Goal: Transaction & Acquisition: Purchase product/service

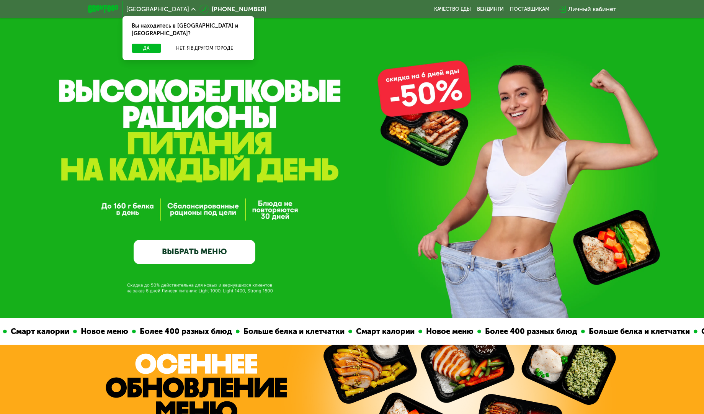
click at [225, 253] on link "ВЫБРАТЬ МЕНЮ" at bounding box center [195, 252] width 122 height 24
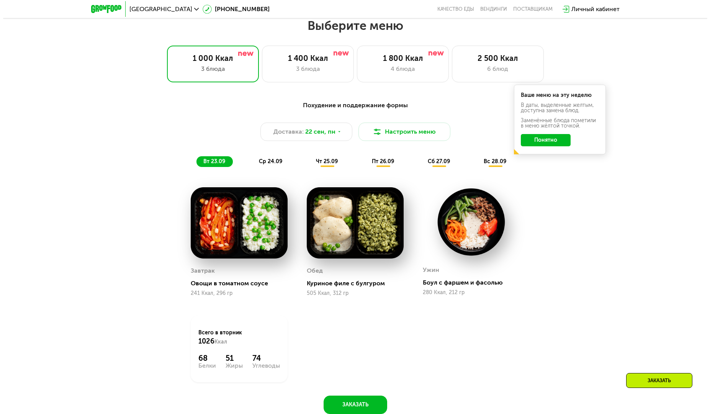
scroll to position [613, 0]
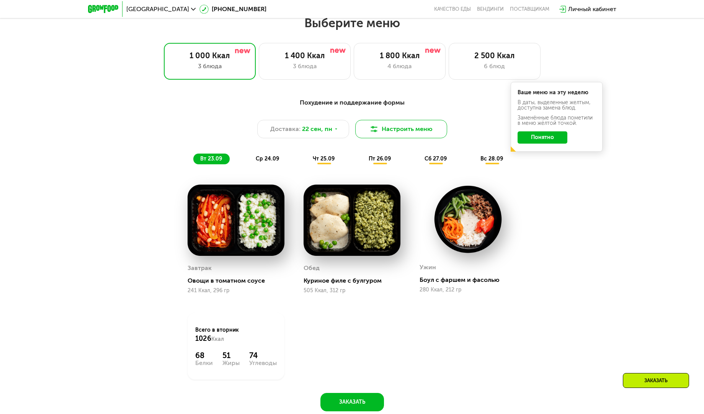
click at [371, 129] on img at bounding box center [373, 128] width 9 height 9
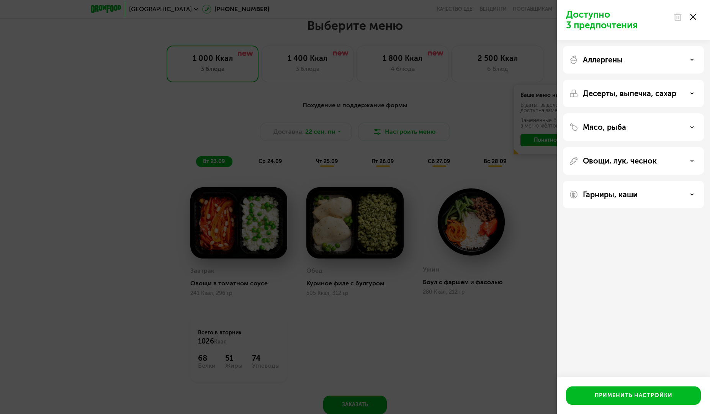
click at [670, 128] on div "Мясо, рыба" at bounding box center [633, 126] width 129 height 9
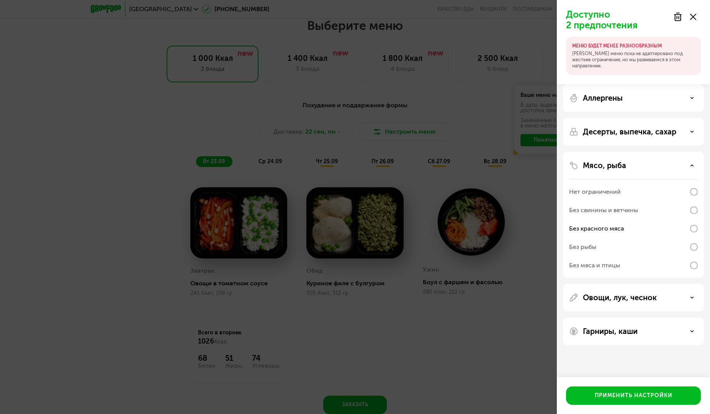
click at [685, 301] on div "Овощи, лук, чеснок" at bounding box center [633, 297] width 129 height 9
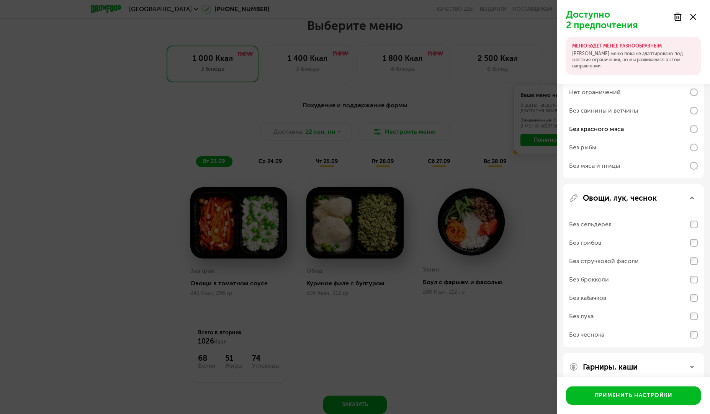
scroll to position [111, 0]
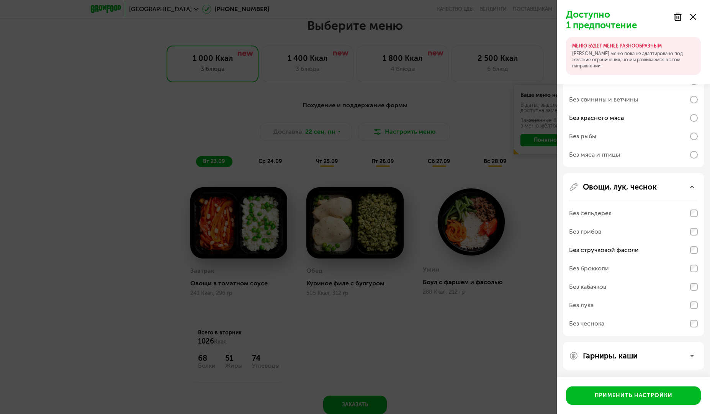
click at [674, 356] on div "Гарниры, каши" at bounding box center [633, 355] width 129 height 9
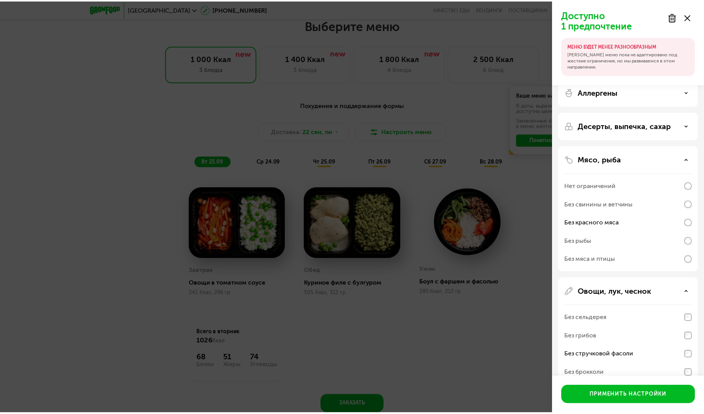
scroll to position [0, 0]
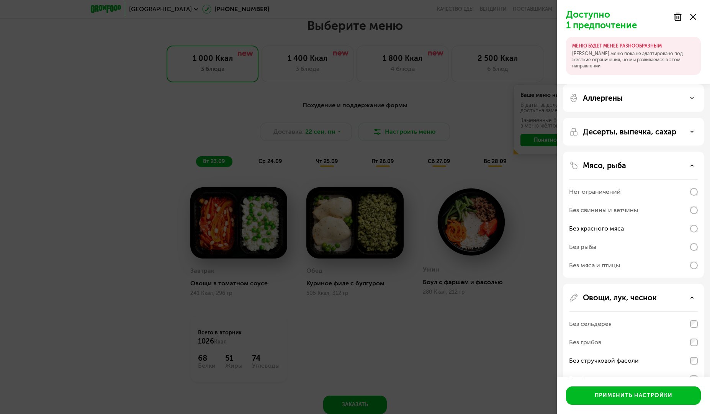
click at [678, 132] on div "Десерты, выпечка, сахар" at bounding box center [633, 131] width 129 height 9
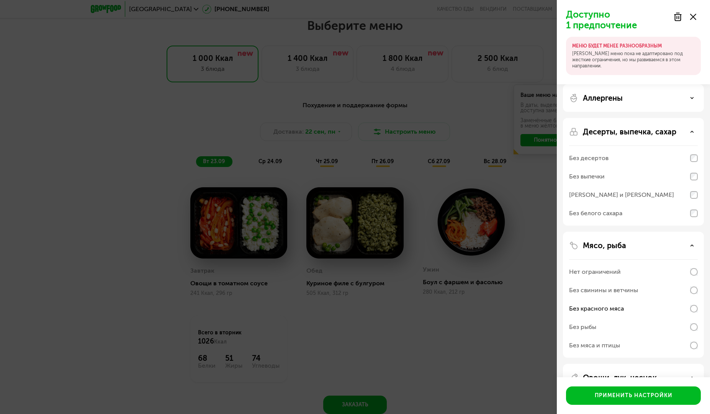
click at [686, 100] on div "Аллергены" at bounding box center [633, 97] width 129 height 9
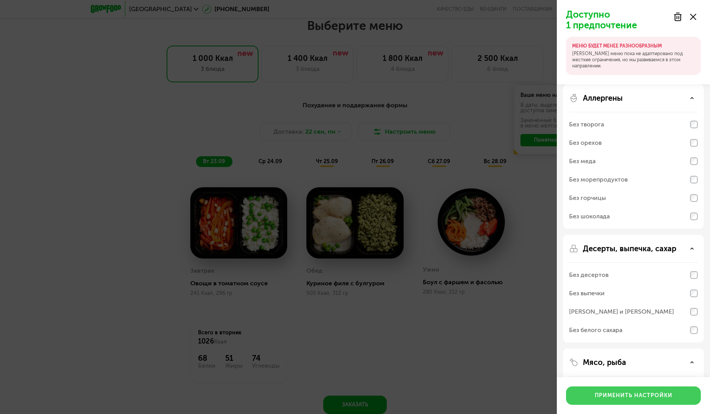
click at [631, 396] on div "Применить настройки" at bounding box center [633, 395] width 78 height 8
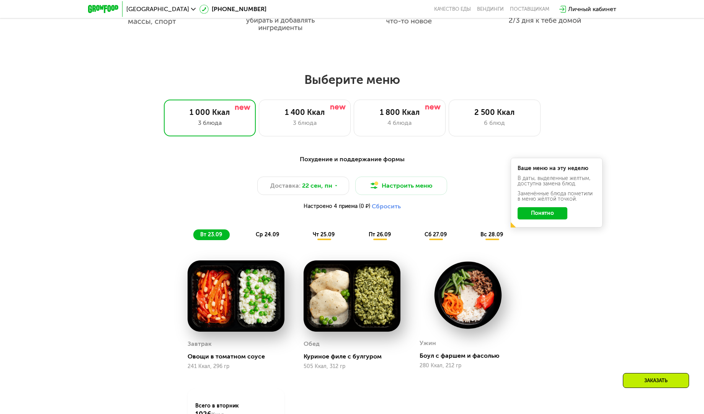
scroll to position [554, 0]
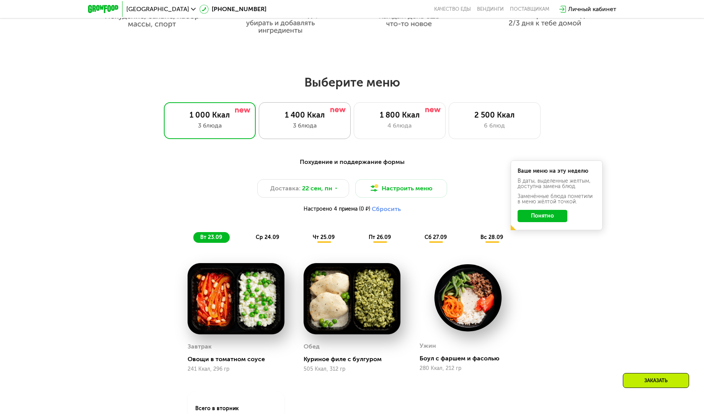
click at [300, 130] on div "3 блюда" at bounding box center [305, 125] width 76 height 9
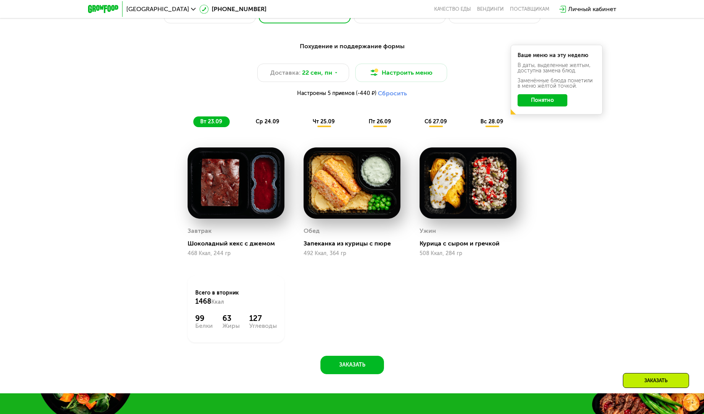
scroll to position [671, 0]
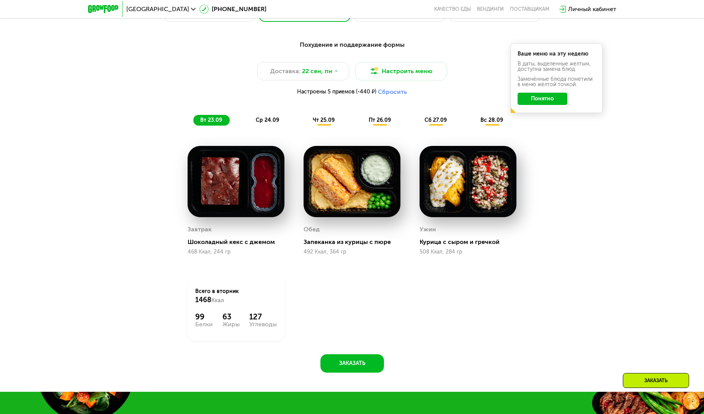
click at [349, 95] on span "Настроены 5 приемов (-440 ₽)" at bounding box center [336, 91] width 79 height 5
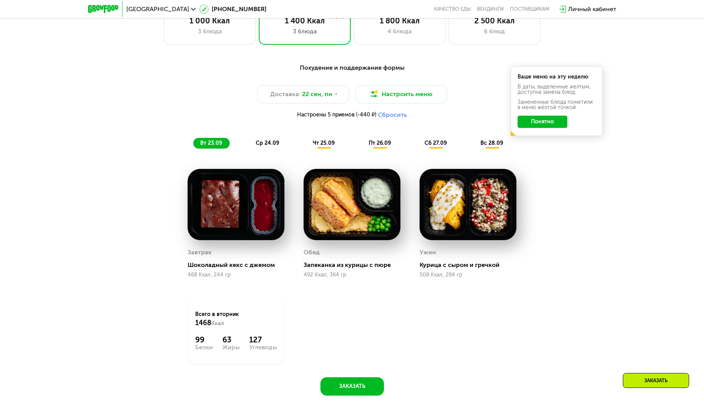
scroll to position [620, 0]
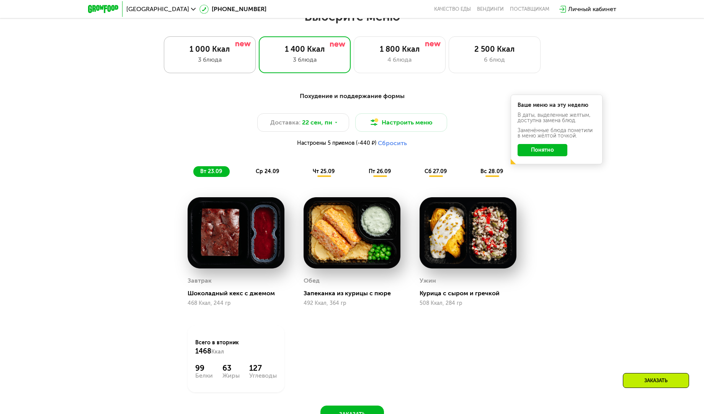
click at [239, 62] on div "3 блюда" at bounding box center [210, 59] width 76 height 9
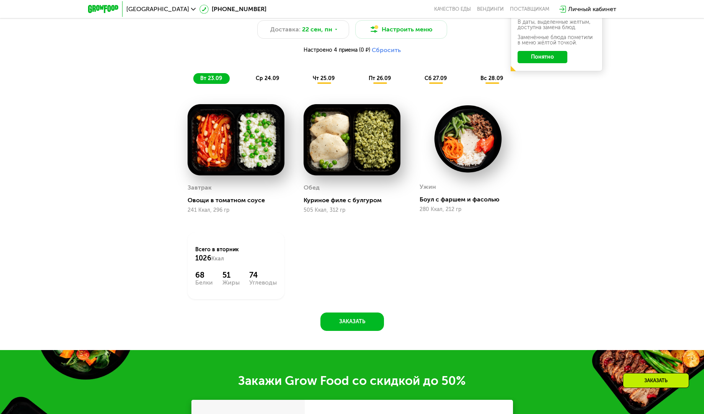
scroll to position [714, 0]
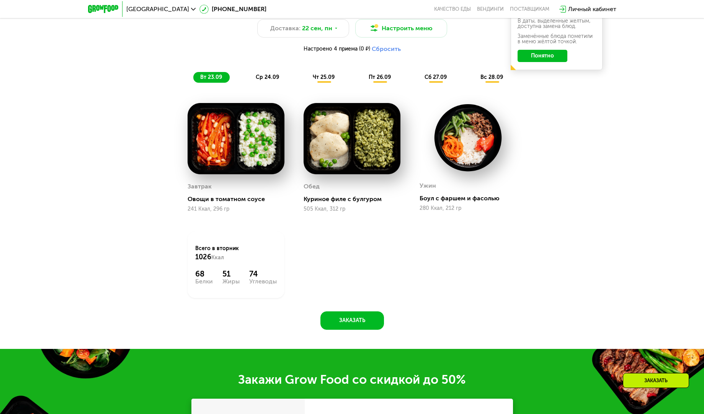
click at [253, 175] on div at bounding box center [236, 139] width 97 height 72
click at [248, 162] on img at bounding box center [236, 138] width 97 height 71
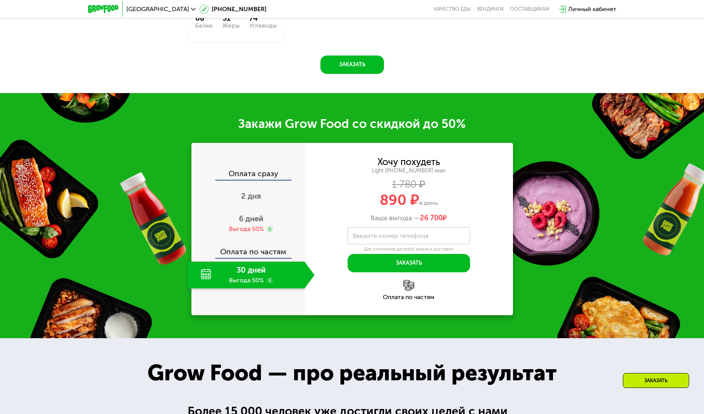
scroll to position [972, 0]
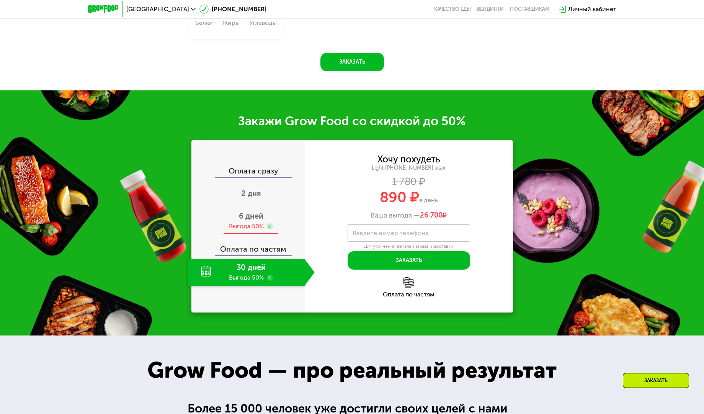
click at [255, 220] on span "6 дней" at bounding box center [251, 215] width 24 height 9
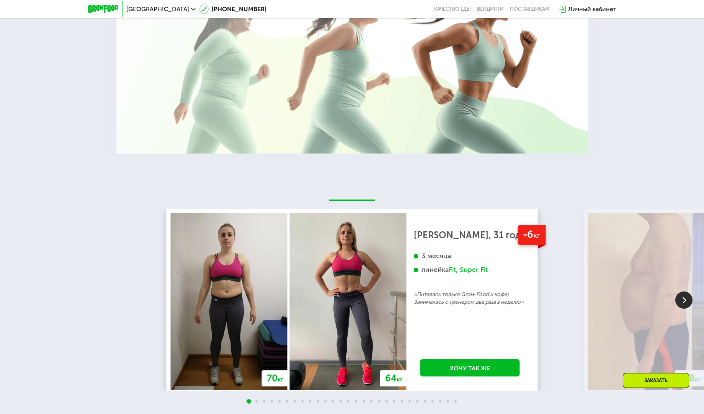
scroll to position [1592, 0]
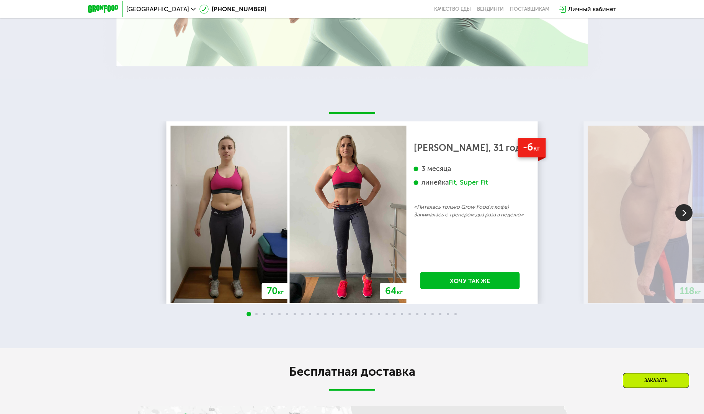
click at [684, 210] on img at bounding box center [683, 212] width 17 height 17
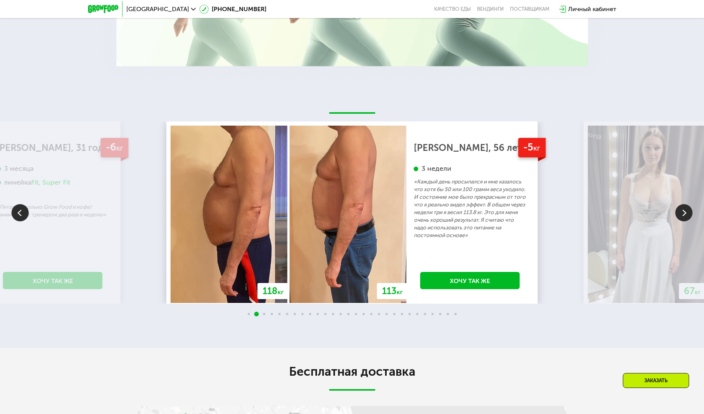
click at [684, 210] on img at bounding box center [683, 212] width 17 height 17
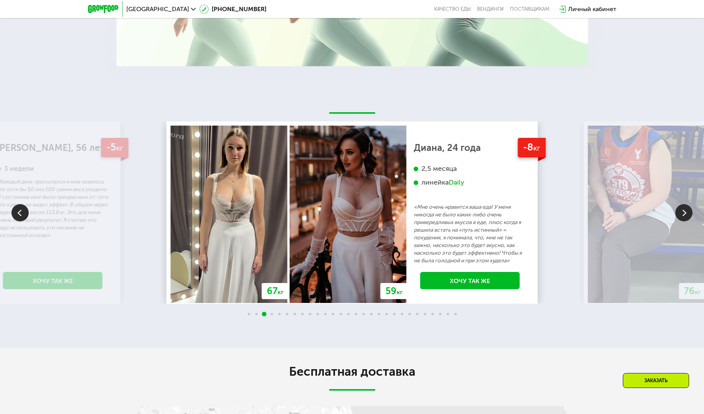
click at [684, 210] on img at bounding box center [683, 212] width 17 height 17
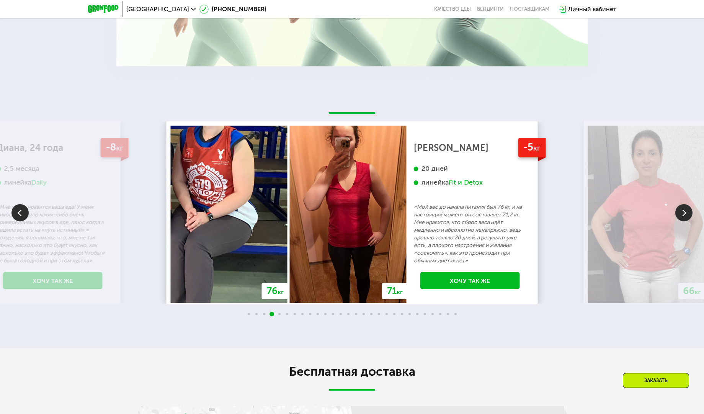
click at [684, 210] on img at bounding box center [683, 212] width 17 height 17
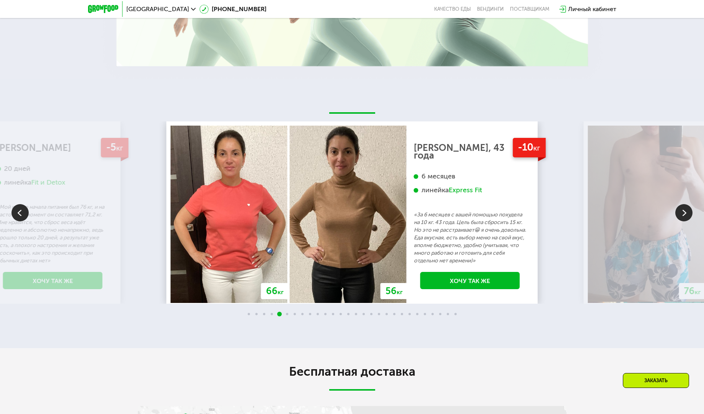
click at [684, 210] on img at bounding box center [683, 212] width 17 height 17
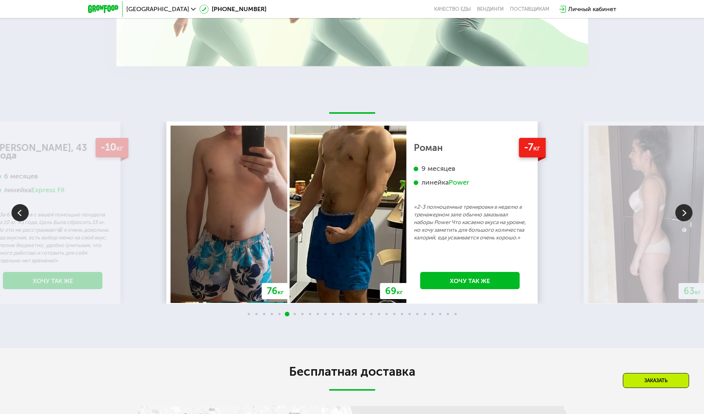
click at [684, 210] on img at bounding box center [683, 212] width 17 height 17
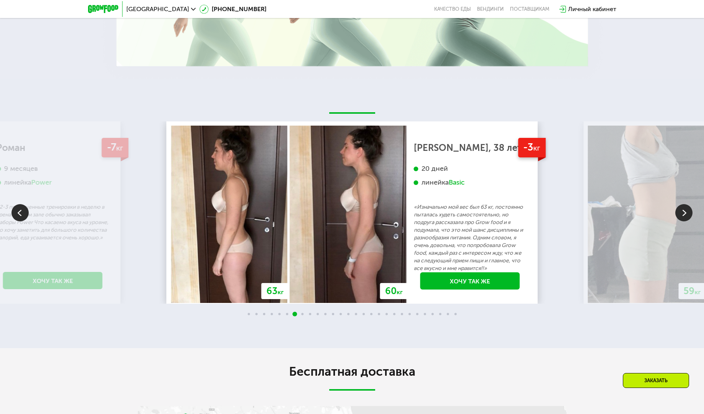
click at [684, 210] on img at bounding box center [683, 212] width 17 height 17
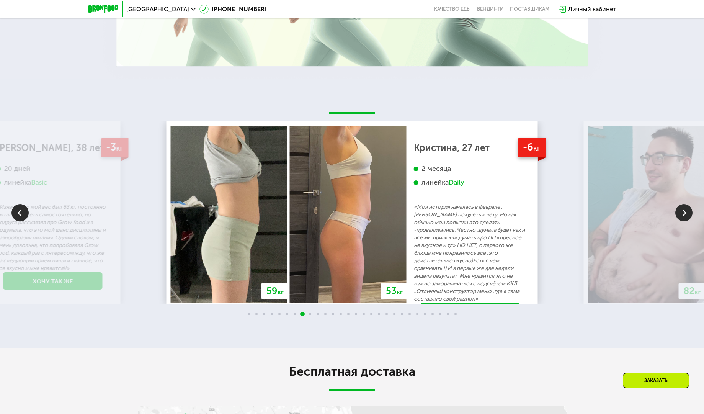
click at [684, 210] on img at bounding box center [683, 212] width 17 height 17
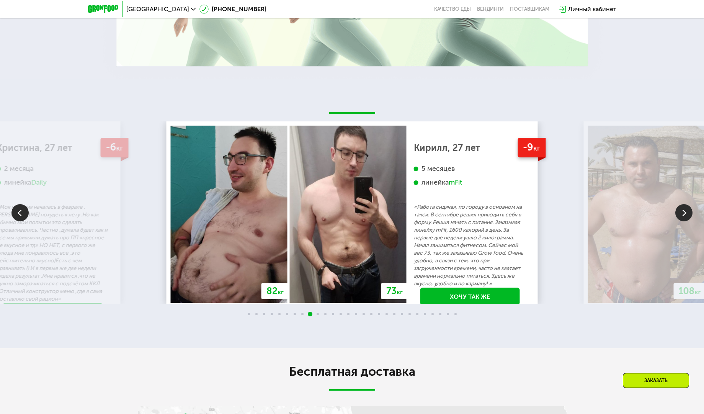
click at [684, 210] on img at bounding box center [683, 212] width 17 height 17
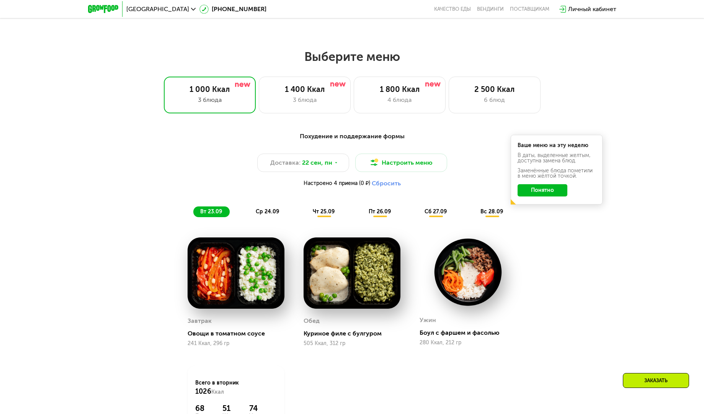
scroll to position [584, 0]
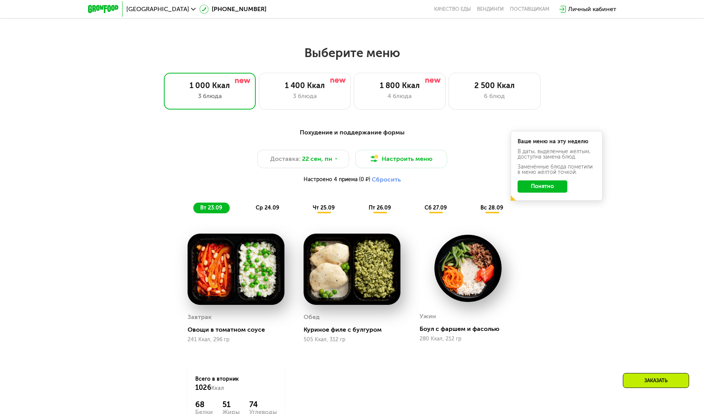
click at [557, 189] on button "Понятно" at bounding box center [542, 186] width 50 height 12
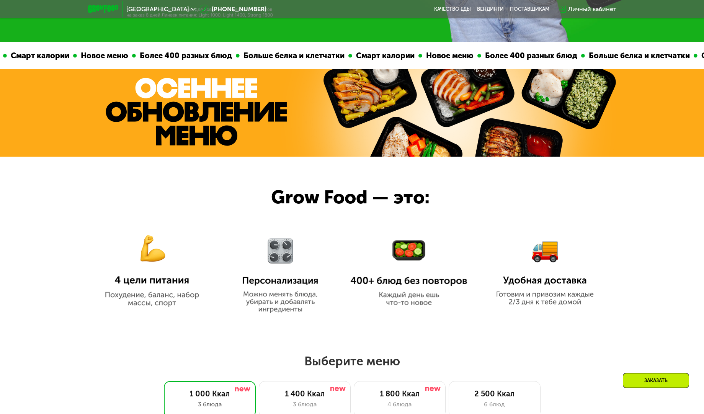
scroll to position [273, 0]
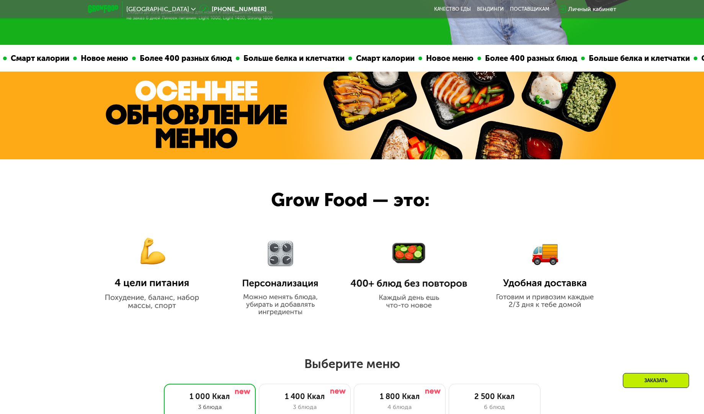
click at [638, 380] on div "Заказать" at bounding box center [656, 380] width 66 height 15
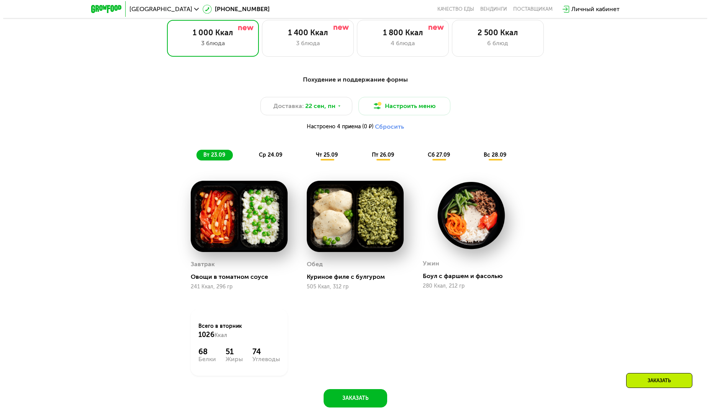
scroll to position [638, 0]
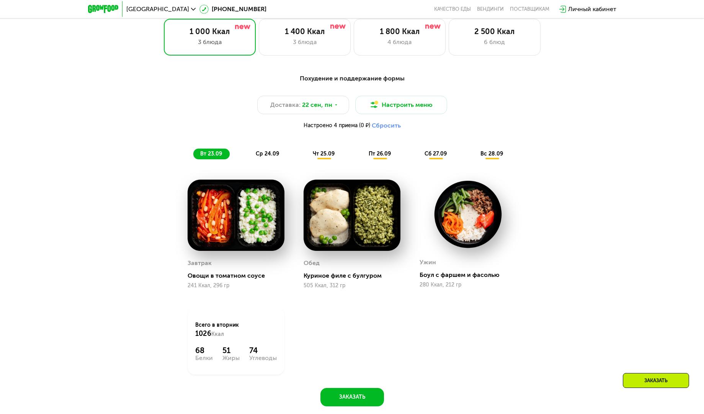
drag, startPoint x: 259, startPoint y: 223, endPoint x: 238, endPoint y: 243, distance: 28.7
click at [238, 243] on img at bounding box center [236, 214] width 97 height 71
click at [402, 111] on button "Настроить меню" at bounding box center [401, 105] width 92 height 18
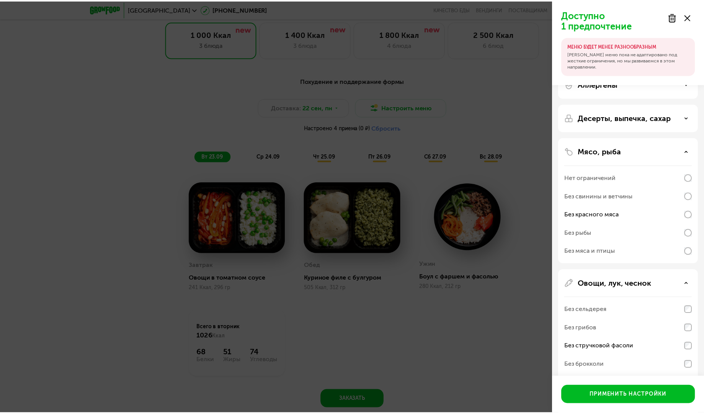
scroll to position [0, 0]
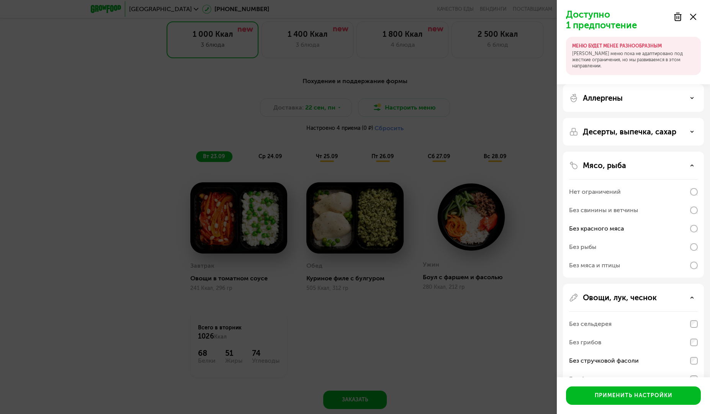
click at [502, 284] on div "Доступно 1 предпочтение МЕНЮ БУДЕТ МЕНЕЕ РАЗНООБРАЗНЫМ Наше меню пока не адапти…" at bounding box center [355, 207] width 710 height 414
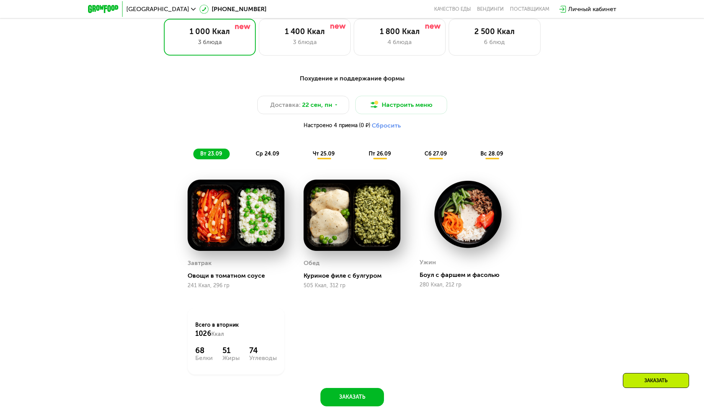
click at [469, 214] on img at bounding box center [467, 213] width 97 height 69
click at [465, 253] on div "Ужин Боул с фаршем и фасолью 280 Ккал, 212 гр" at bounding box center [467, 233] width 97 height 109
click at [468, 213] on img at bounding box center [467, 213] width 97 height 69
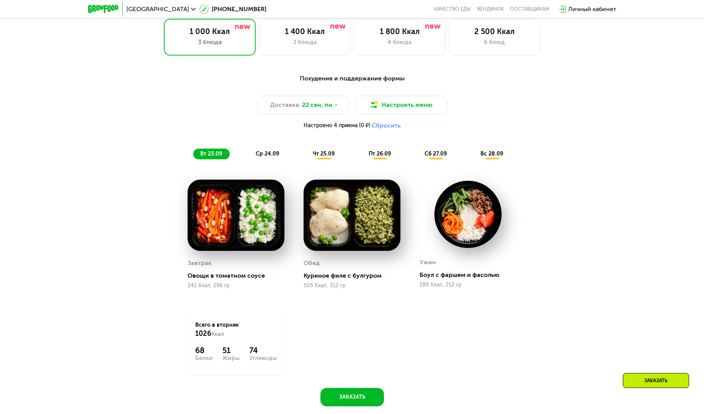
click at [468, 213] on img at bounding box center [467, 213] width 97 height 69
click at [450, 279] on div "Боул с фаршем и фасолью" at bounding box center [470, 275] width 103 height 8
